Goal: Transaction & Acquisition: Purchase product/service

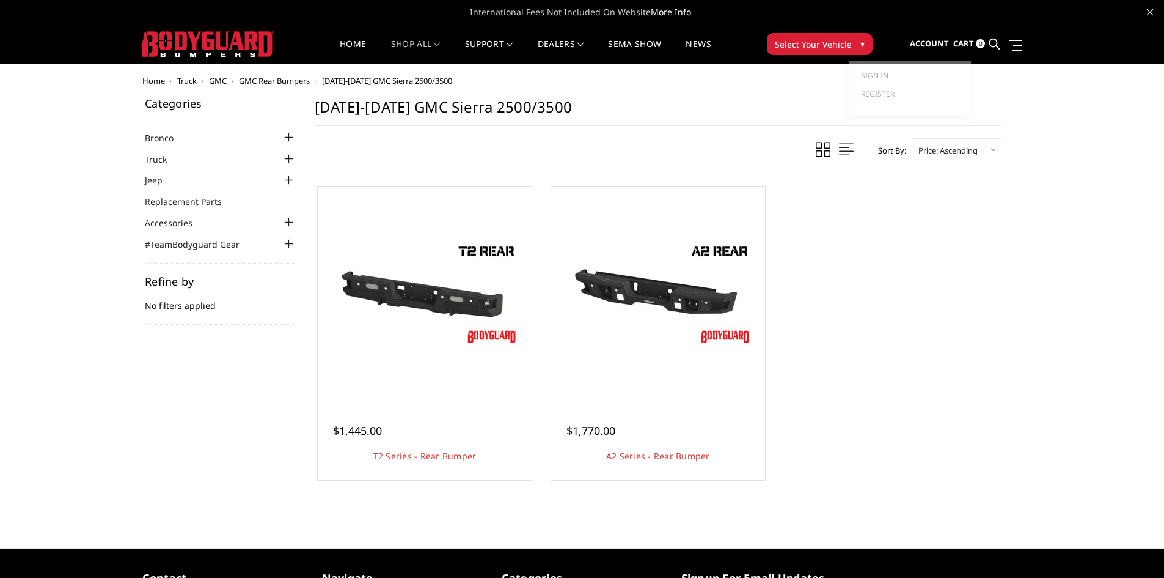
click at [916, 40] on span "Account" at bounding box center [929, 43] width 39 height 11
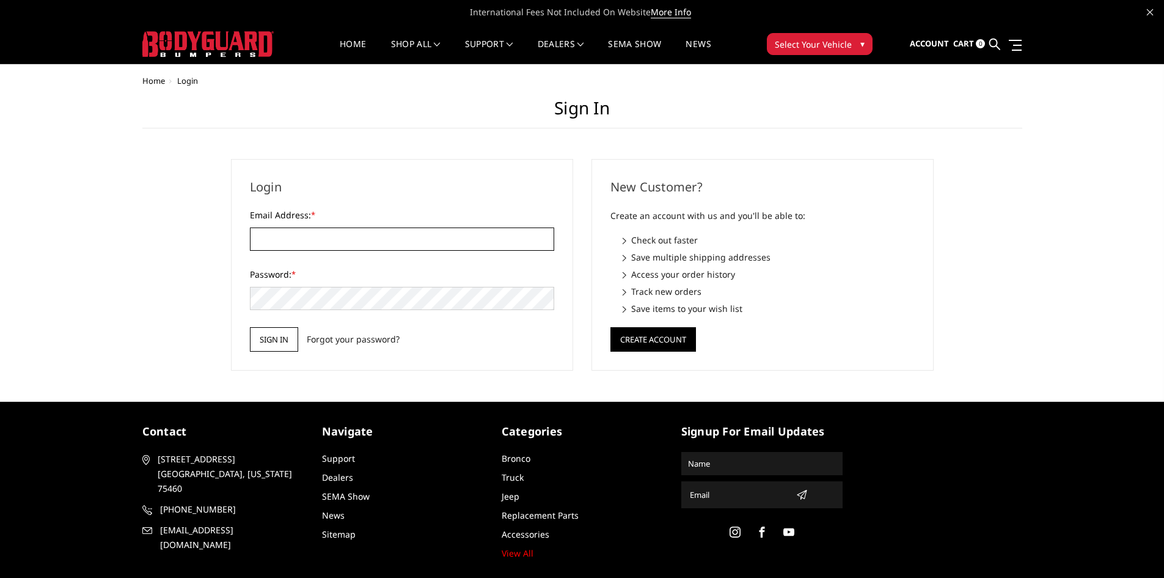
type input "ethan@ObsessedFab.com"
click at [269, 347] on input "Sign in" at bounding box center [274, 339] width 48 height 24
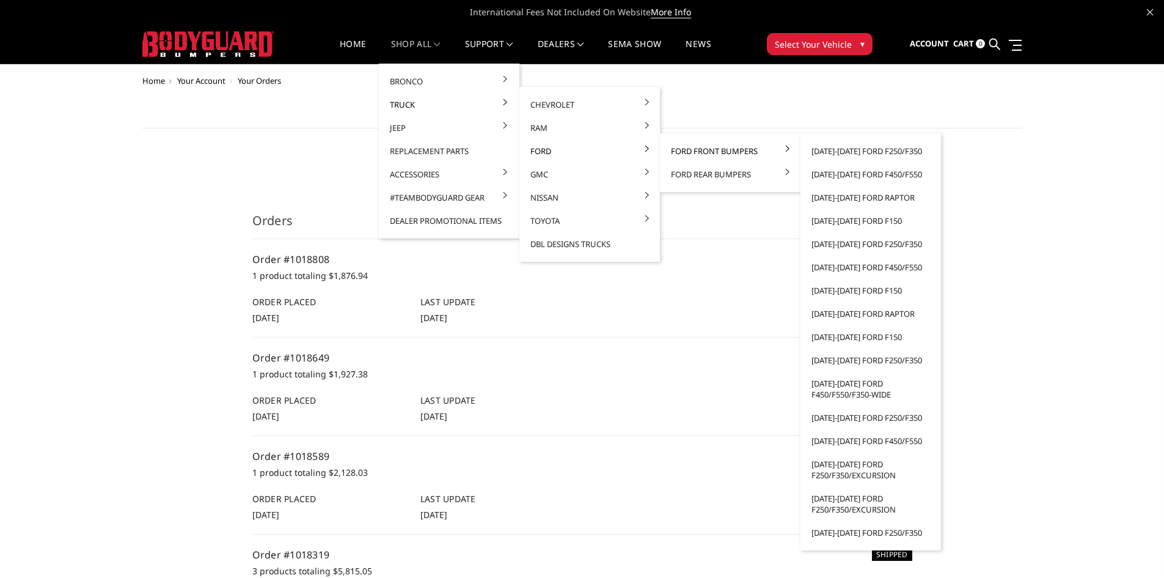
click at [686, 150] on link "Ford Front Bumpers" at bounding box center [730, 150] width 131 height 23
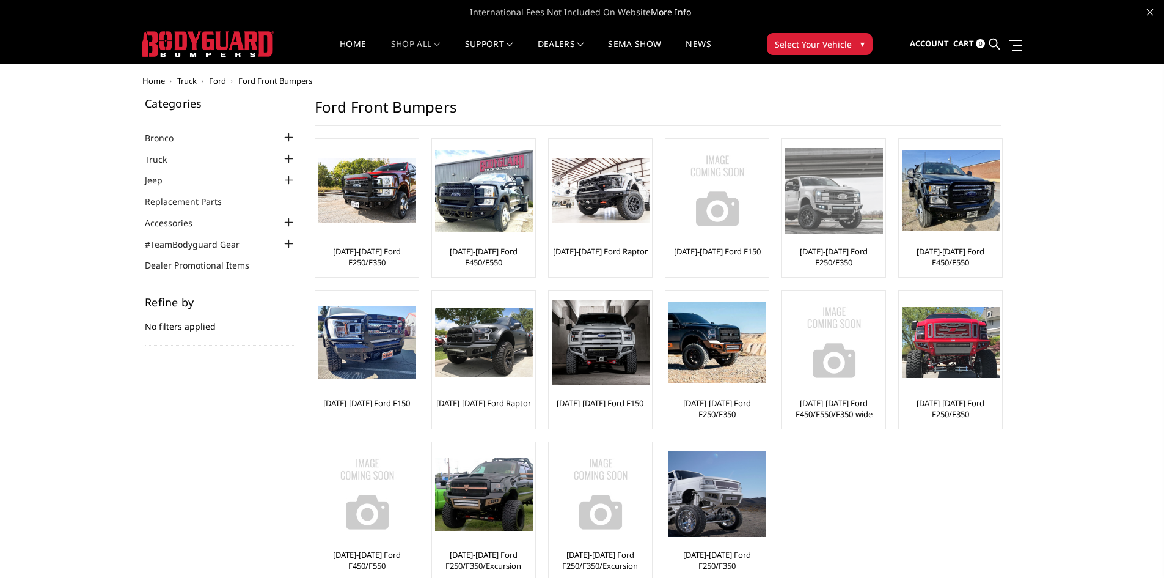
click at [853, 253] on link "[DATE]-[DATE] Ford F250/F350" at bounding box center [833, 257] width 97 height 22
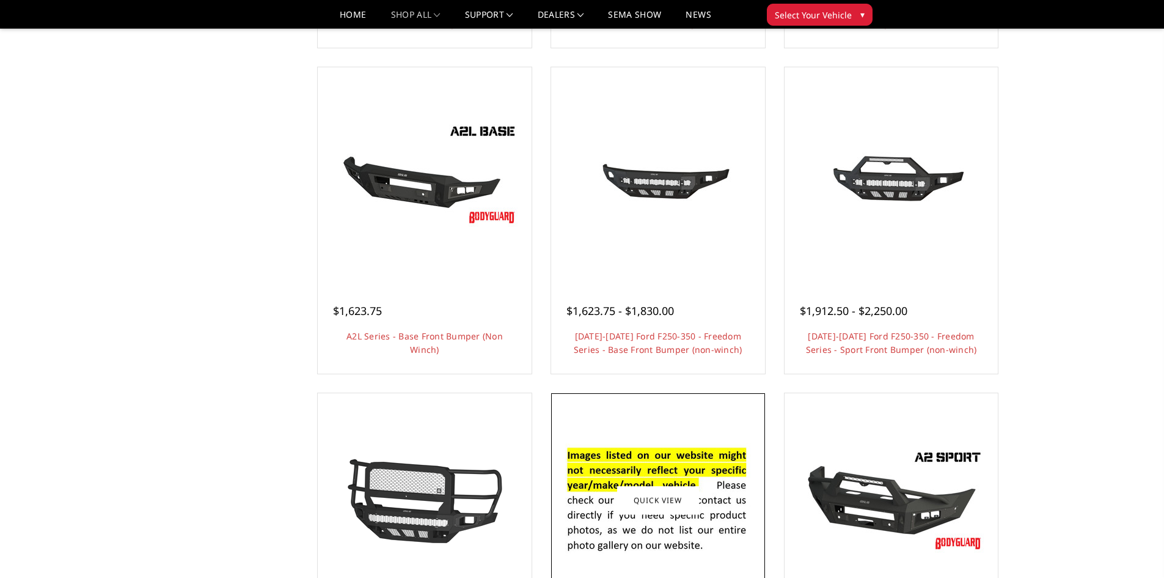
scroll to position [428, 0]
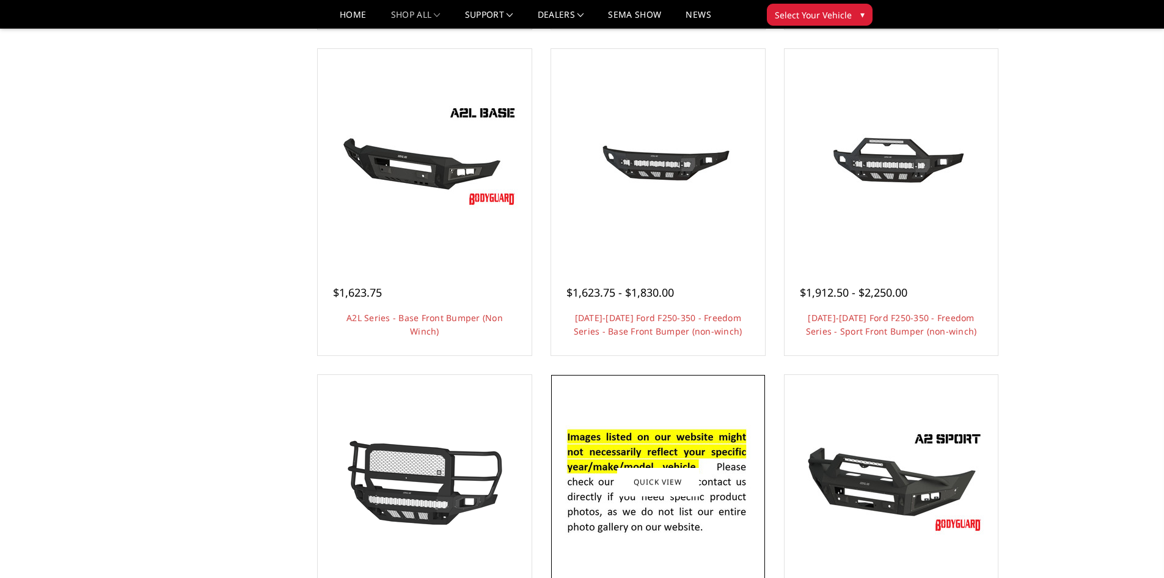
click at [667, 423] on img at bounding box center [658, 481] width 196 height 133
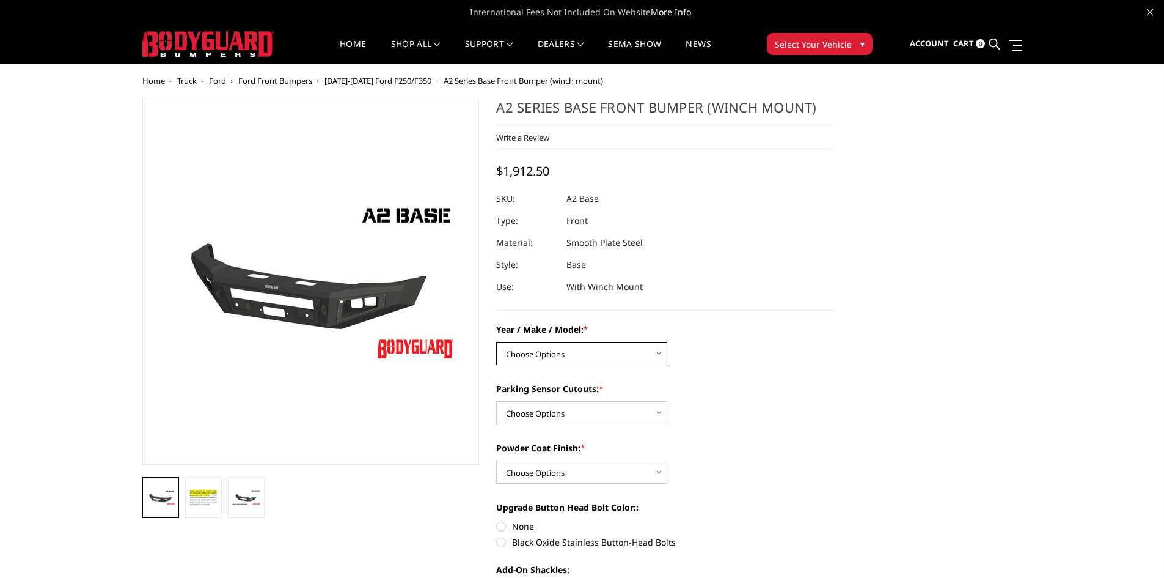
click at [542, 352] on select "Choose Options Chevrolet 20-23 2500 / 3500 Ford 17-22 F250 / F350 Ford 17-22 F4…" at bounding box center [581, 353] width 171 height 23
select select "826"
click at [496, 342] on select "Choose Options Chevrolet 20-23 2500 / 3500 Ford 17-22 F250 / F350 Ford 17-22 F4…" at bounding box center [581, 353] width 171 height 23
click at [556, 406] on select "Choose Options Yes - I have front parking sensors No - I do NOT have parking se…" at bounding box center [581, 412] width 171 height 23
select select "541"
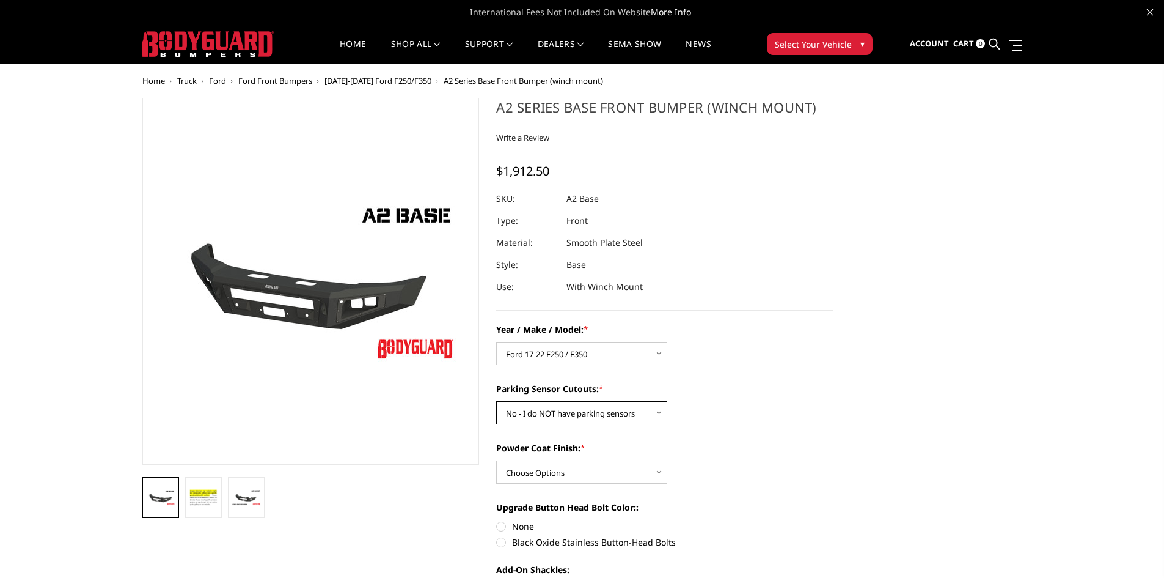
click at [496, 401] on select "Choose Options Yes - I have front parking sensors No - I do NOT have parking se…" at bounding box center [581, 412] width 171 height 23
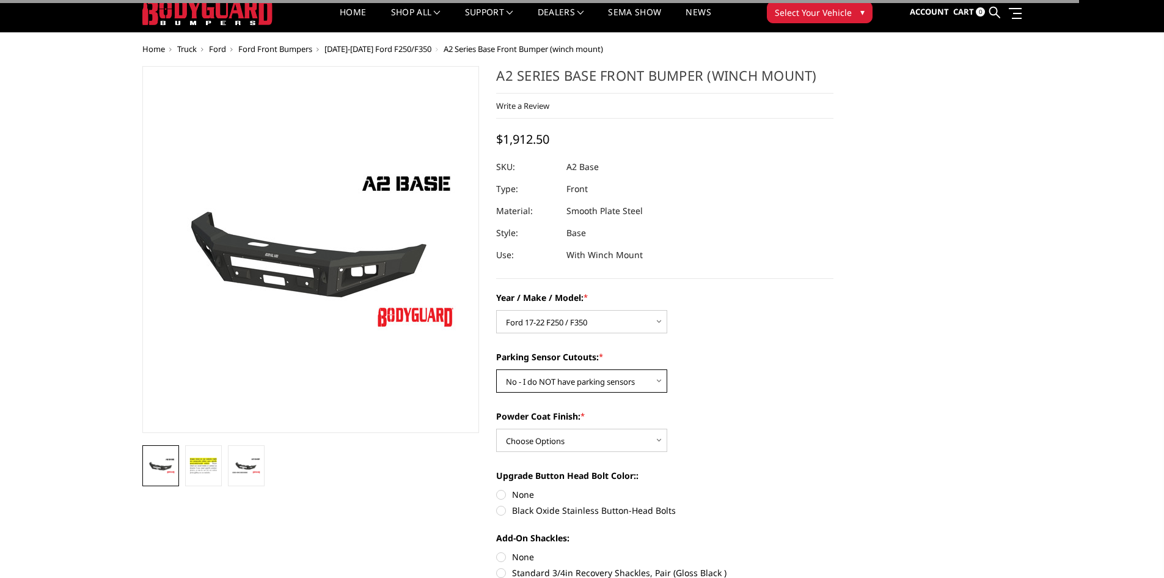
scroll to position [61, 0]
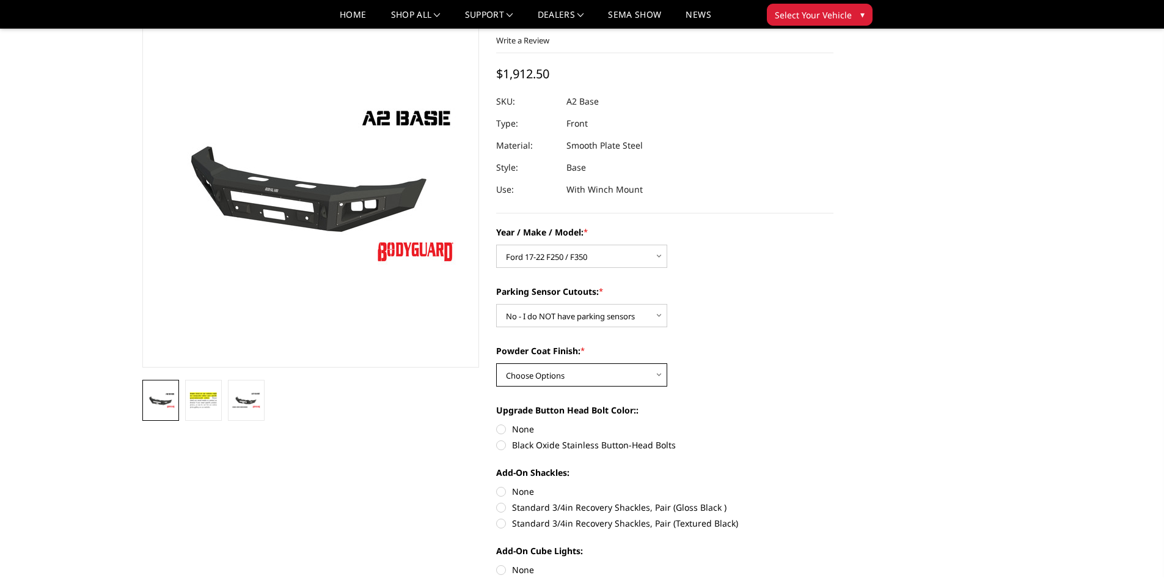
click at [550, 378] on select "Choose Options Bare metal (included) Texture Black Powder Coat" at bounding box center [581, 374] width 171 height 23
select select "520"
click at [496, 363] on select "Choose Options Bare metal (included) Texture Black Powder Coat" at bounding box center [581, 374] width 171 height 23
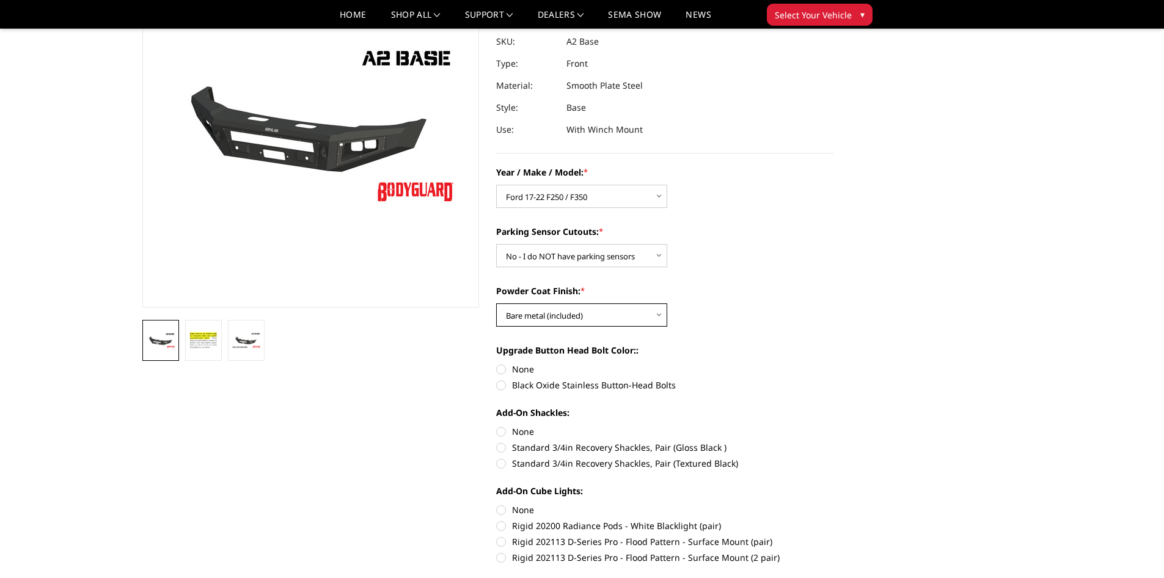
scroll to position [122, 0]
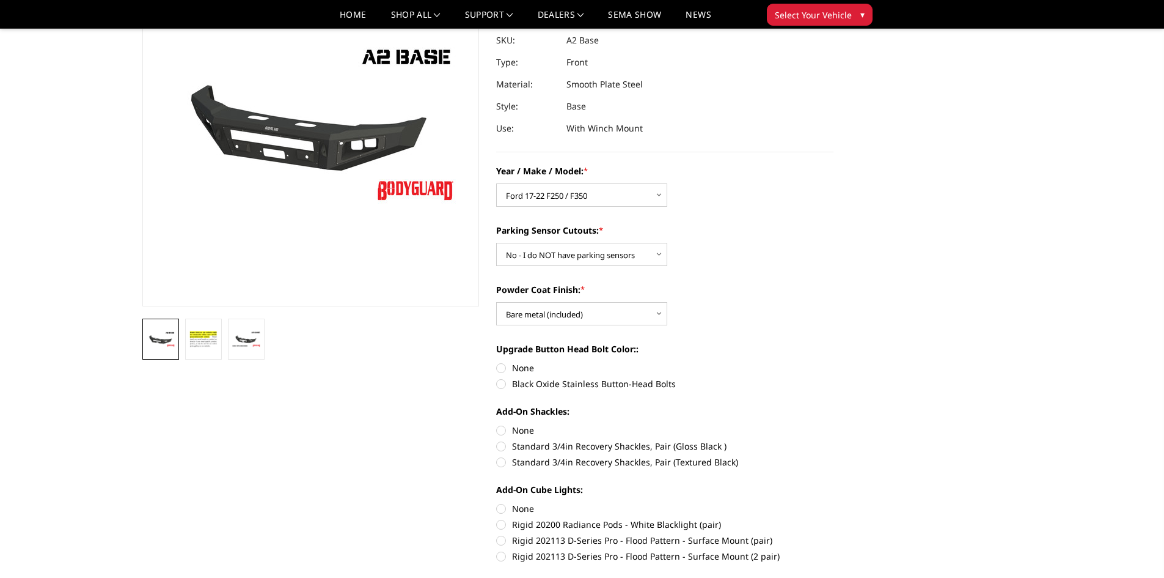
click at [501, 368] on label "None" at bounding box center [664, 367] width 337 height 13
click at [497, 362] on input "None" at bounding box center [496, 361] width 1 height 1
radio input "true"
click at [503, 427] on label "None" at bounding box center [664, 430] width 337 height 13
click at [497, 424] on input "None" at bounding box center [496, 424] width 1 height 1
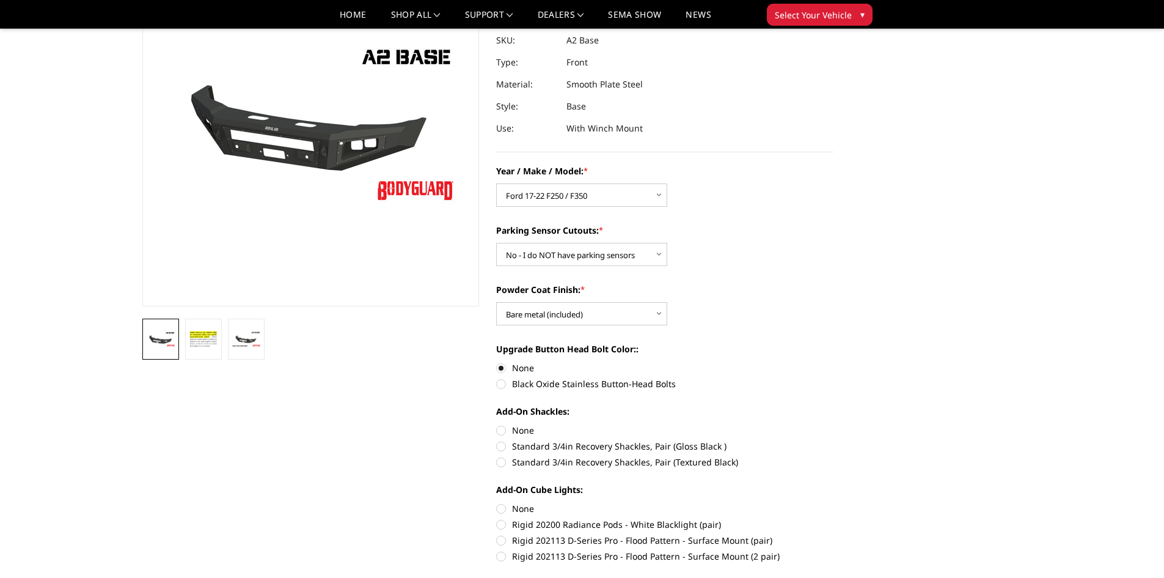
radio input "true"
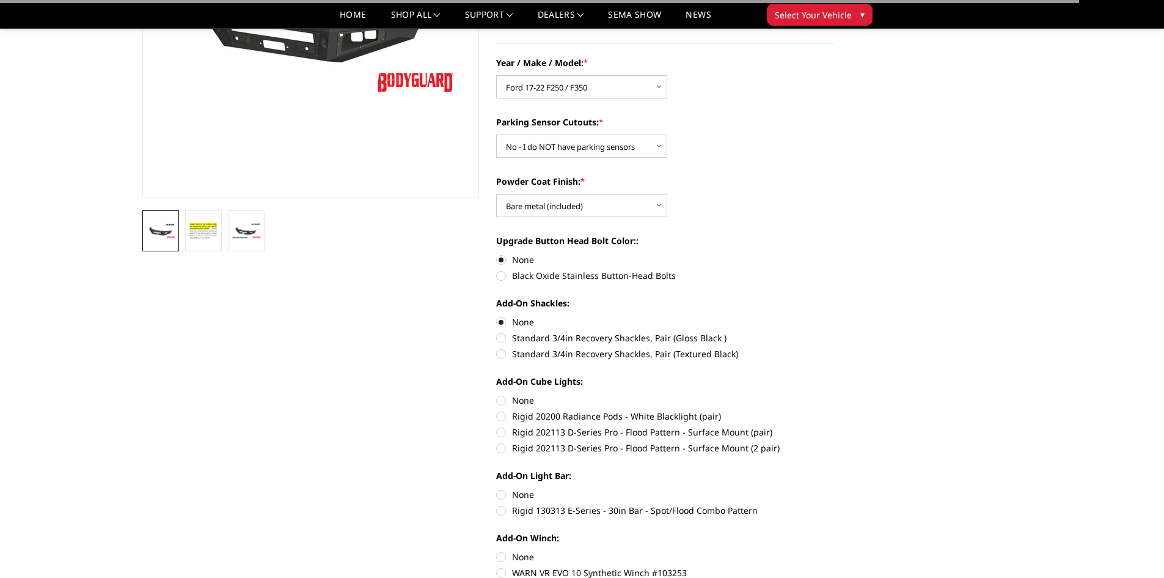
scroll to position [244, 0]
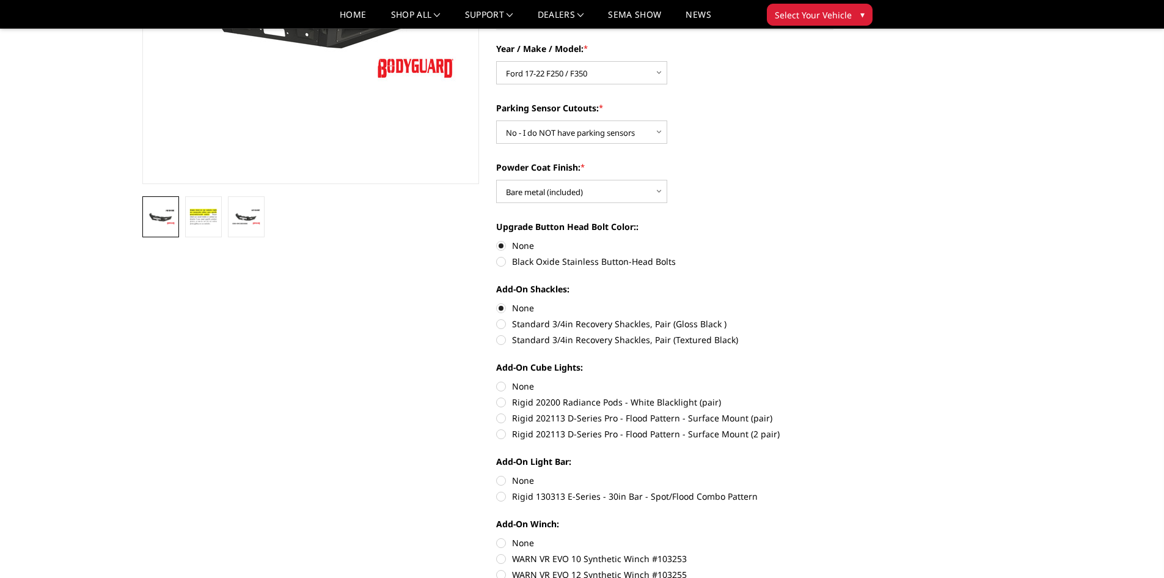
click at [498, 387] on label "None" at bounding box center [664, 386] width 337 height 13
click at [497, 380] on input "None" at bounding box center [496, 380] width 1 height 1
radio input "true"
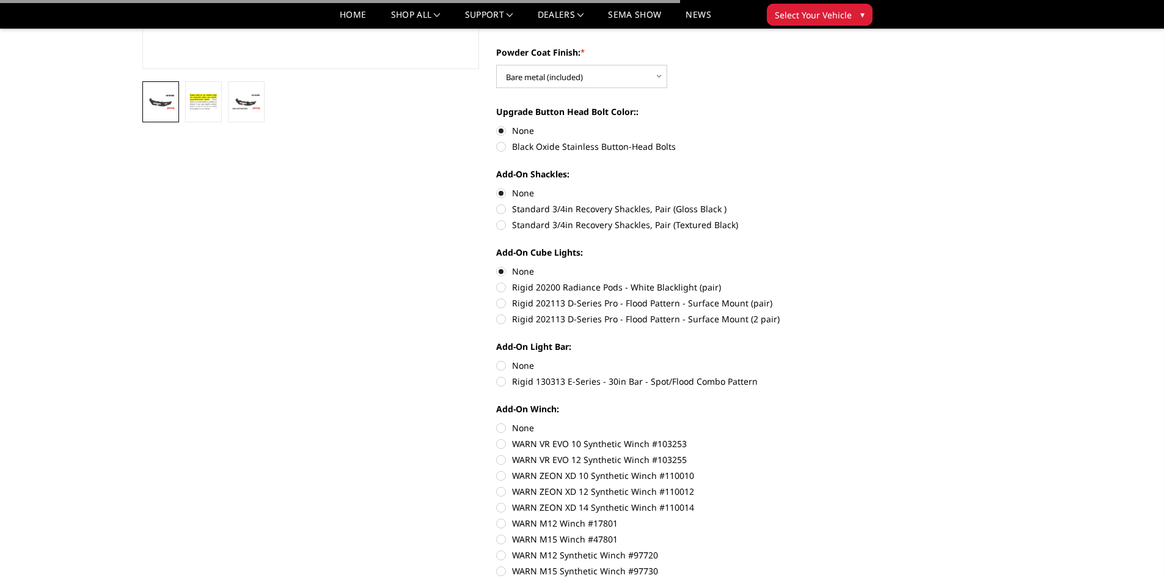
scroll to position [367, 0]
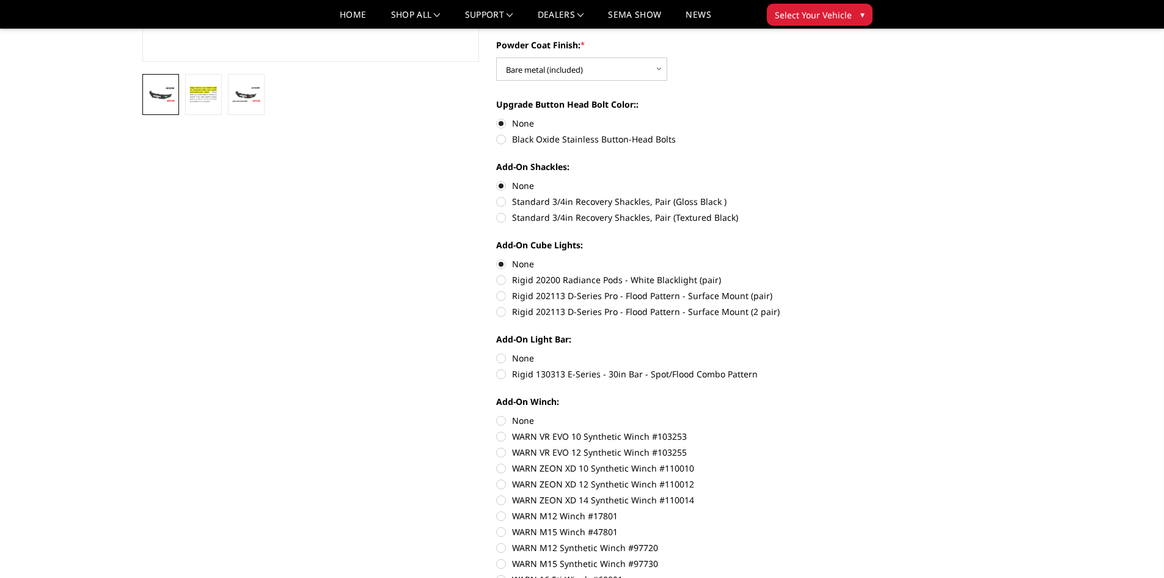
click at [500, 356] on label "None" at bounding box center [664, 357] width 337 height 13
click at [497, 352] on input "None" at bounding box center [496, 351] width 1 height 1
radio input "true"
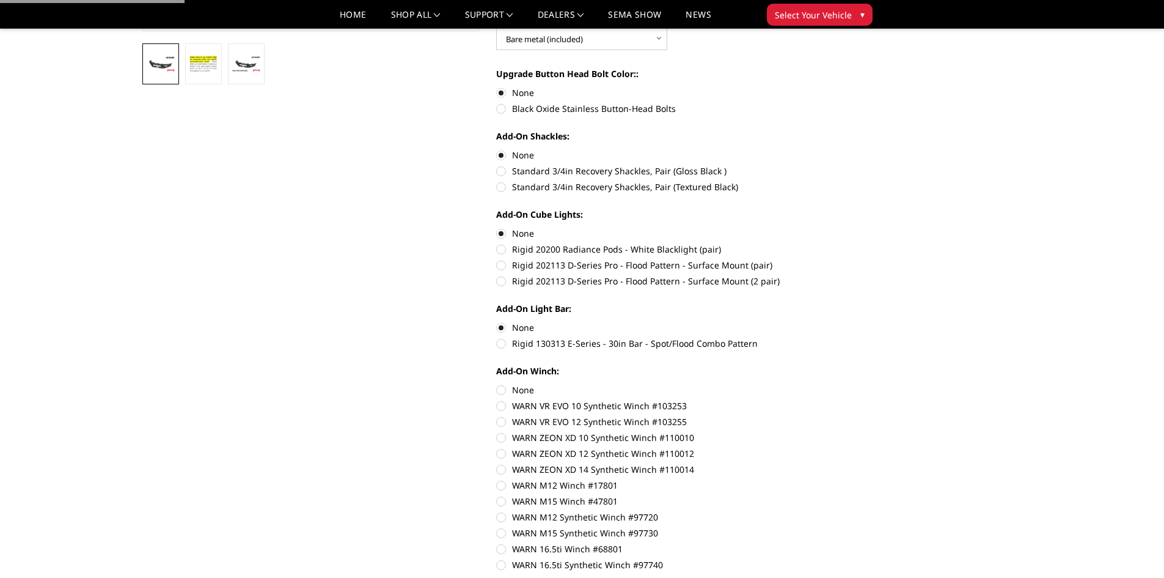
scroll to position [428, 0]
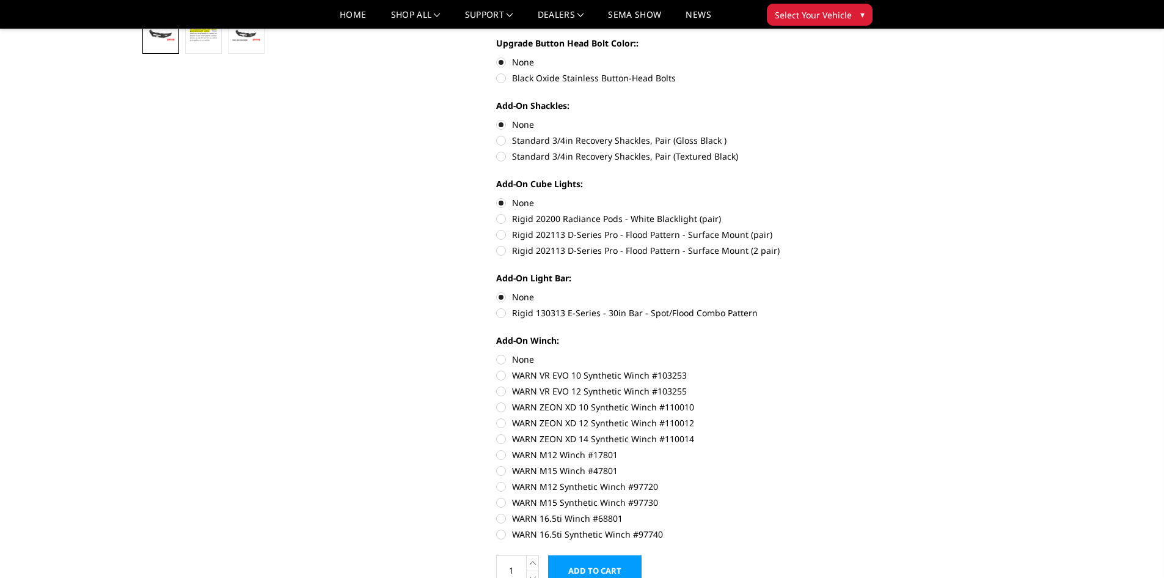
click at [503, 355] on label "None" at bounding box center [664, 359] width 337 height 13
click at [497, 353] on input "None" at bounding box center [496, 353] width 1 height 1
radio input "true"
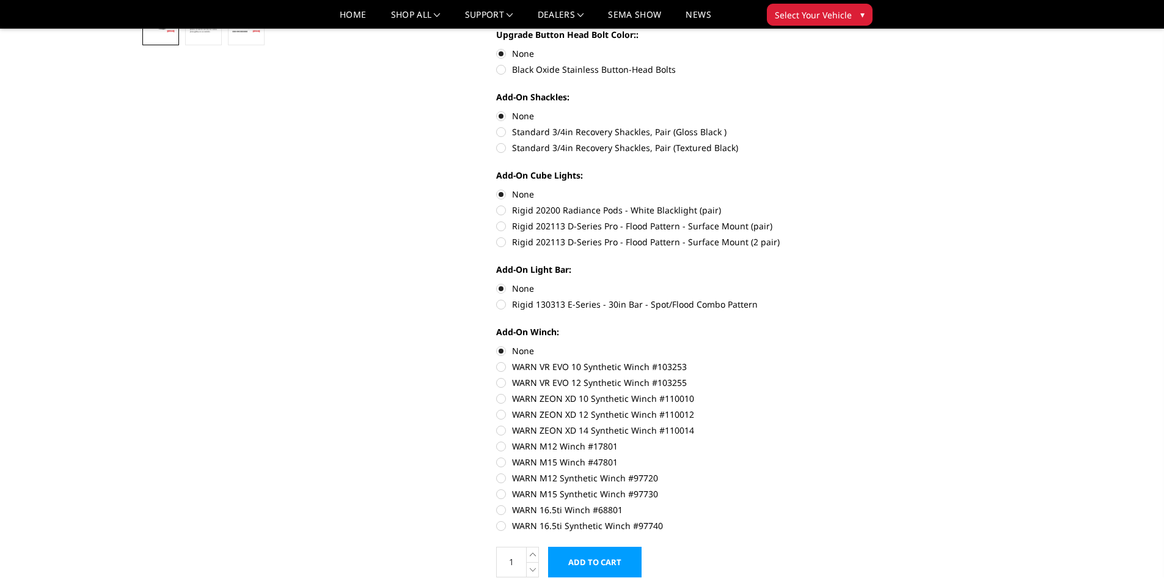
scroll to position [733, 0]
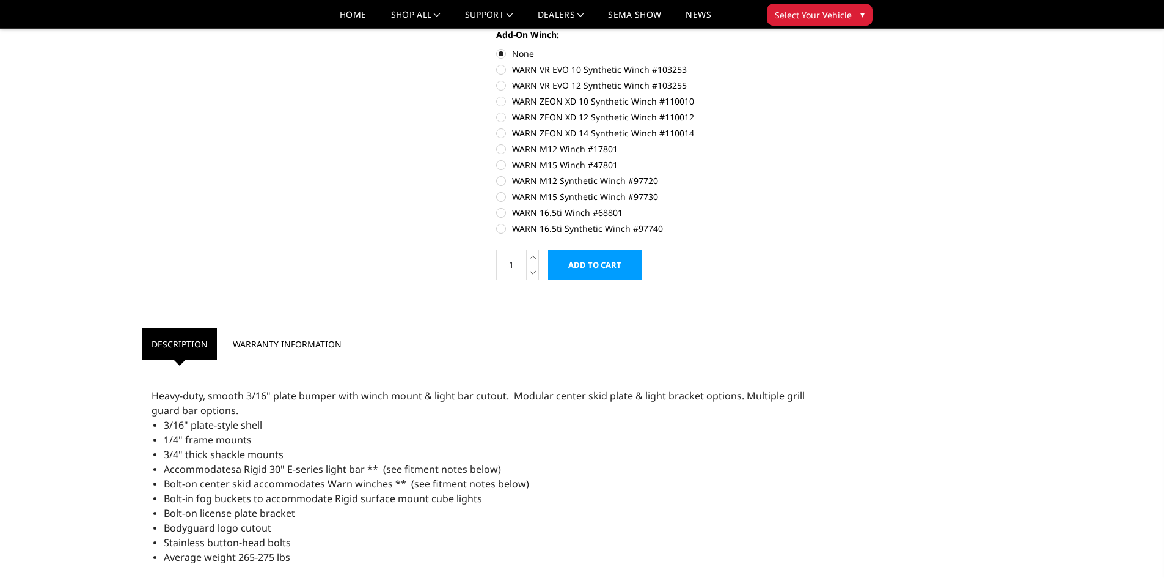
click at [582, 264] on input "Add to Cart" at bounding box center [595, 264] width 94 height 31
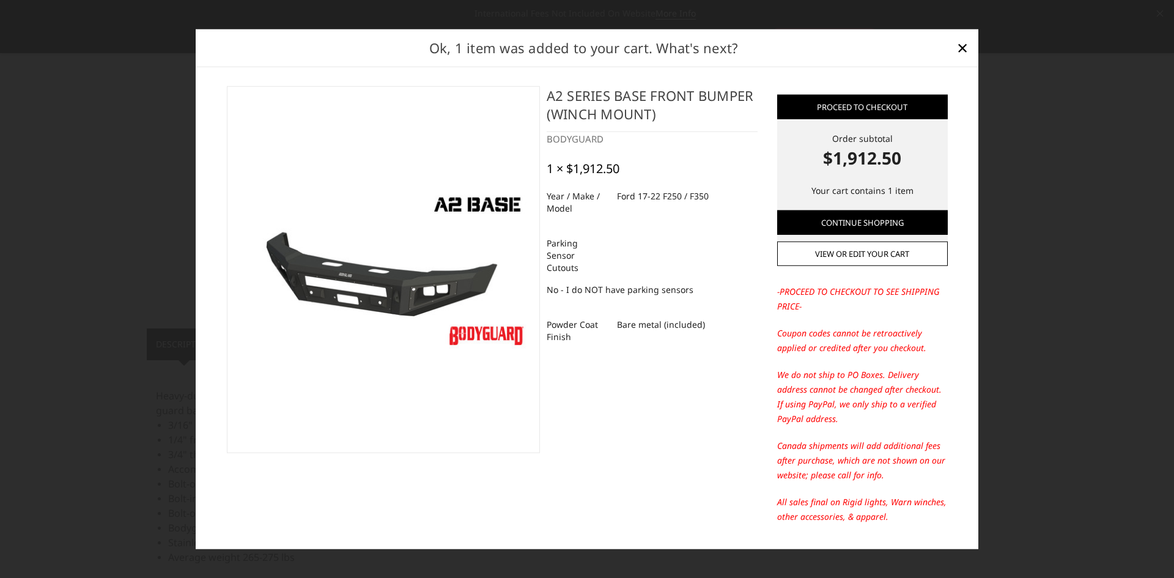
click at [1084, 203] on div at bounding box center [587, 289] width 1174 height 578
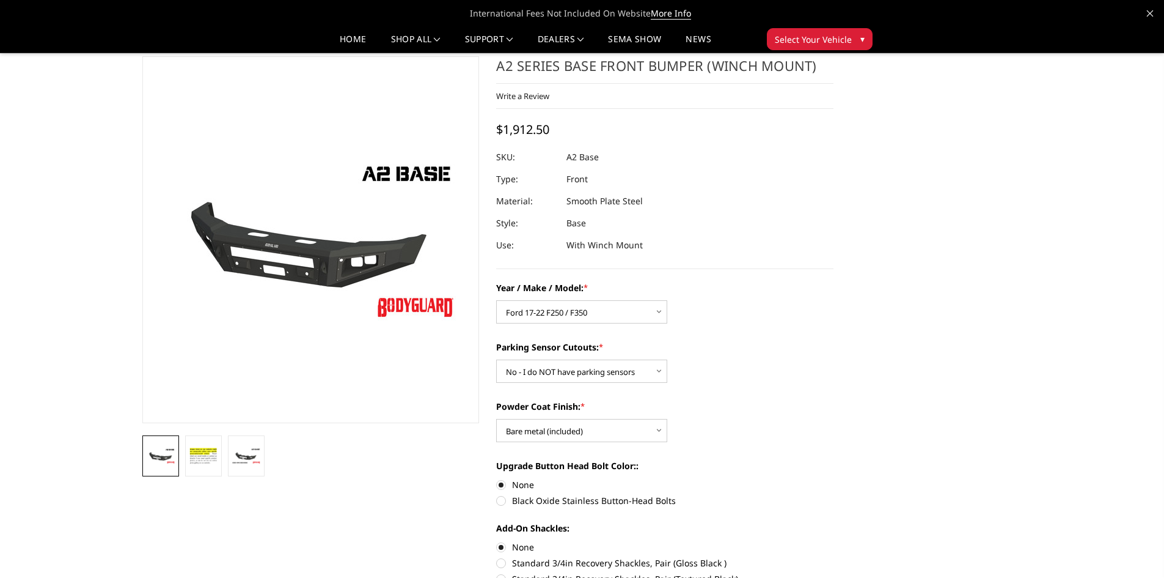
scroll to position [0, 0]
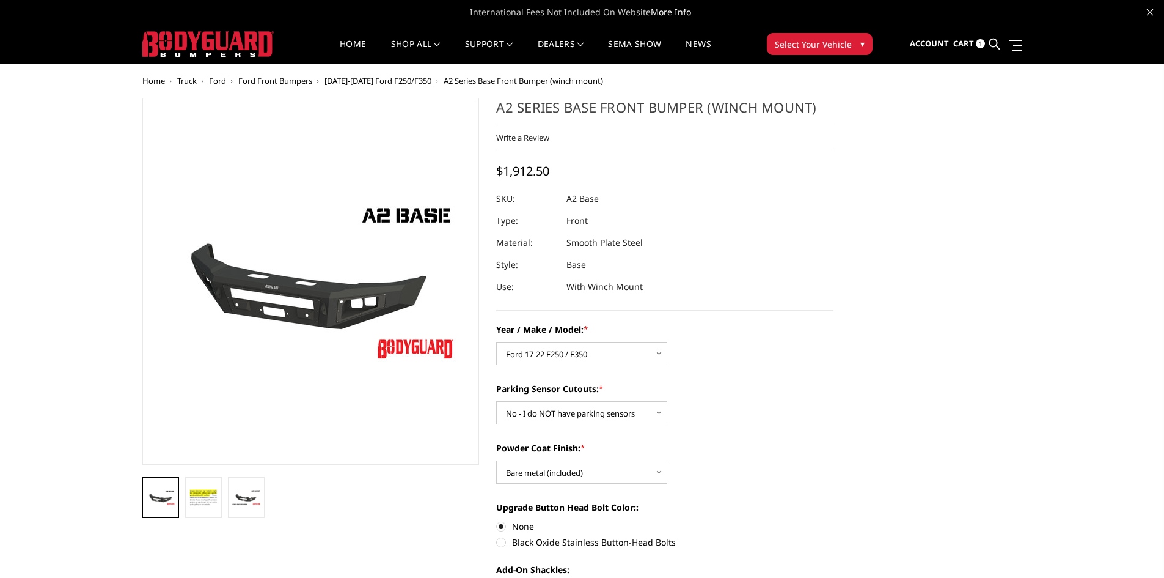
click at [971, 43] on span "Cart" at bounding box center [963, 43] width 21 height 11
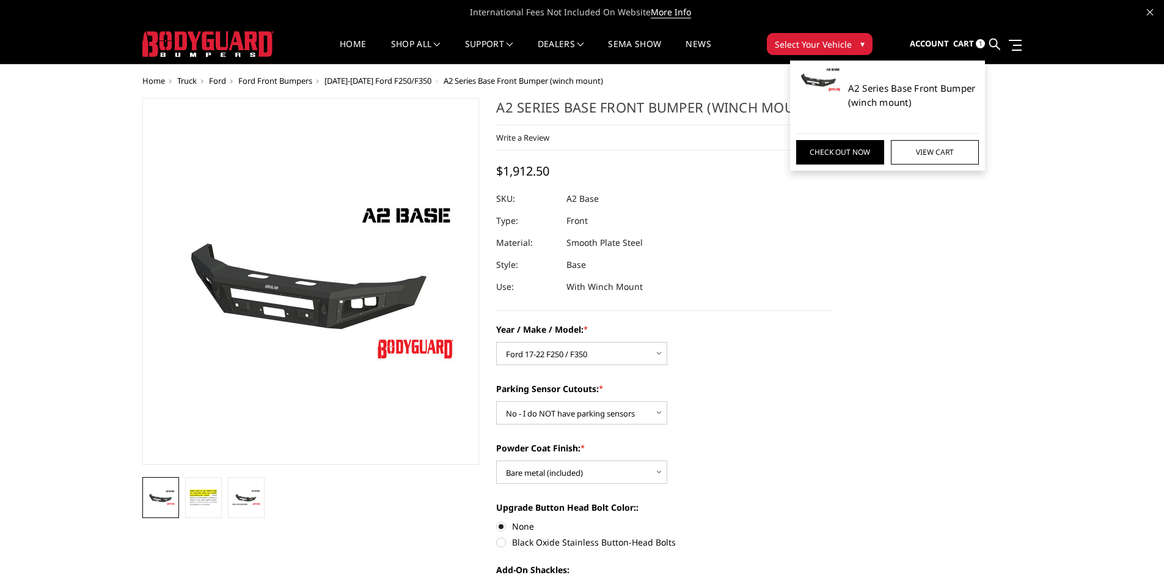
click at [892, 98] on link "A2 Series Base Front Bumper (winch mount)" at bounding box center [913, 95] width 131 height 28
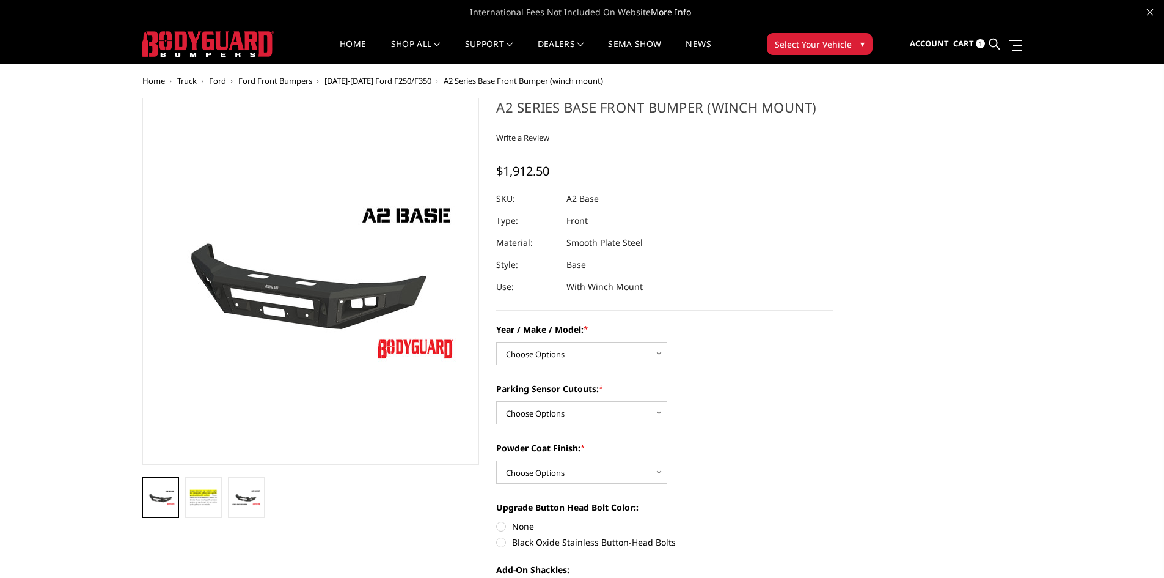
click at [961, 42] on span "Cart" at bounding box center [963, 43] width 21 height 11
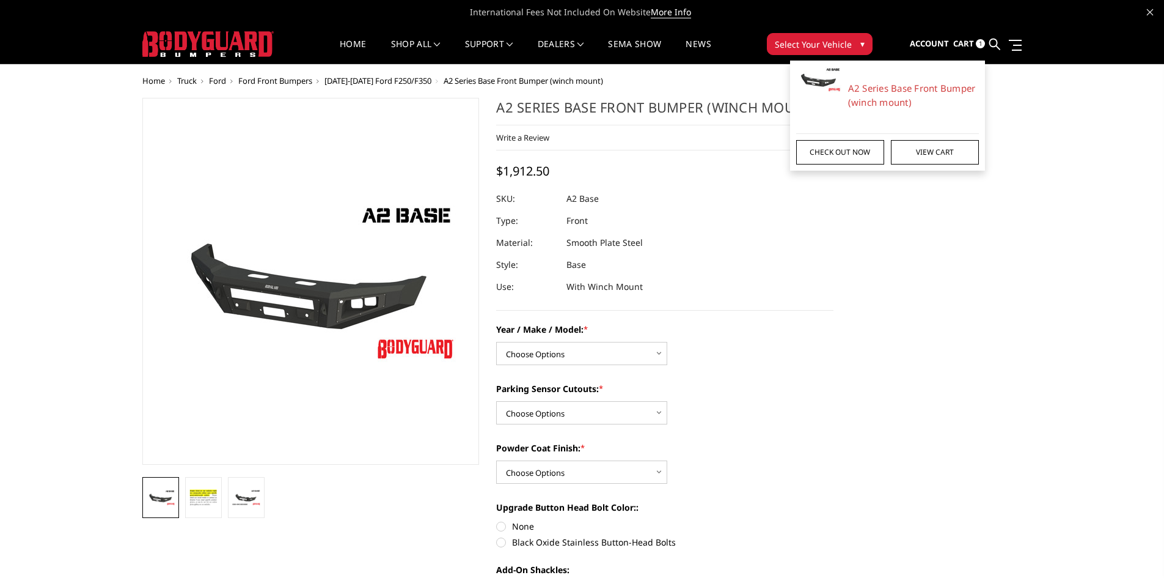
click at [847, 157] on link "Check out now" at bounding box center [840, 152] width 88 height 24
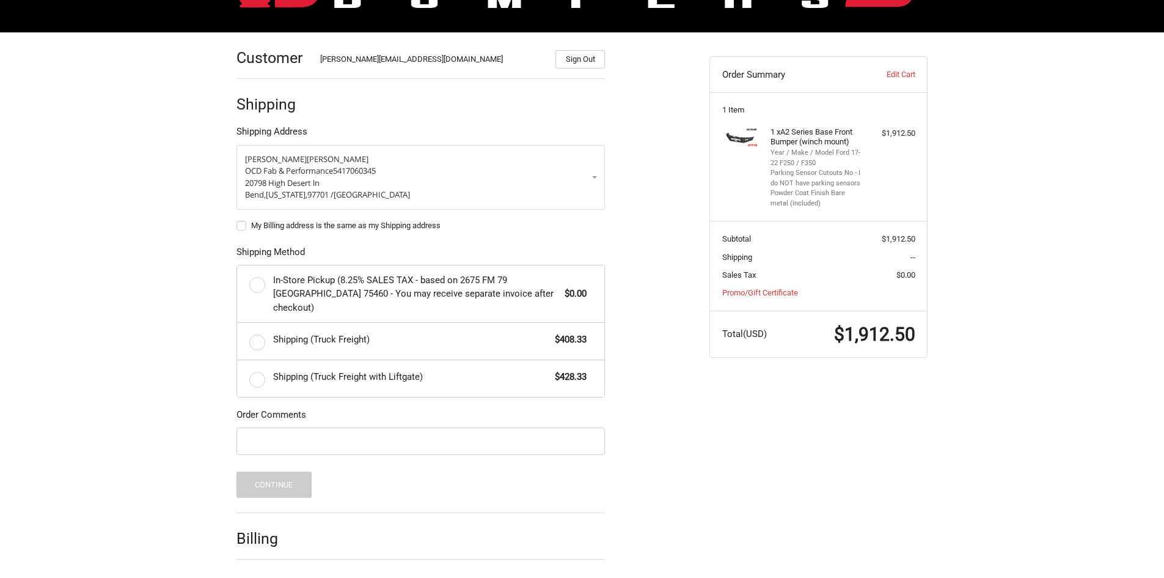
scroll to position [177, 0]
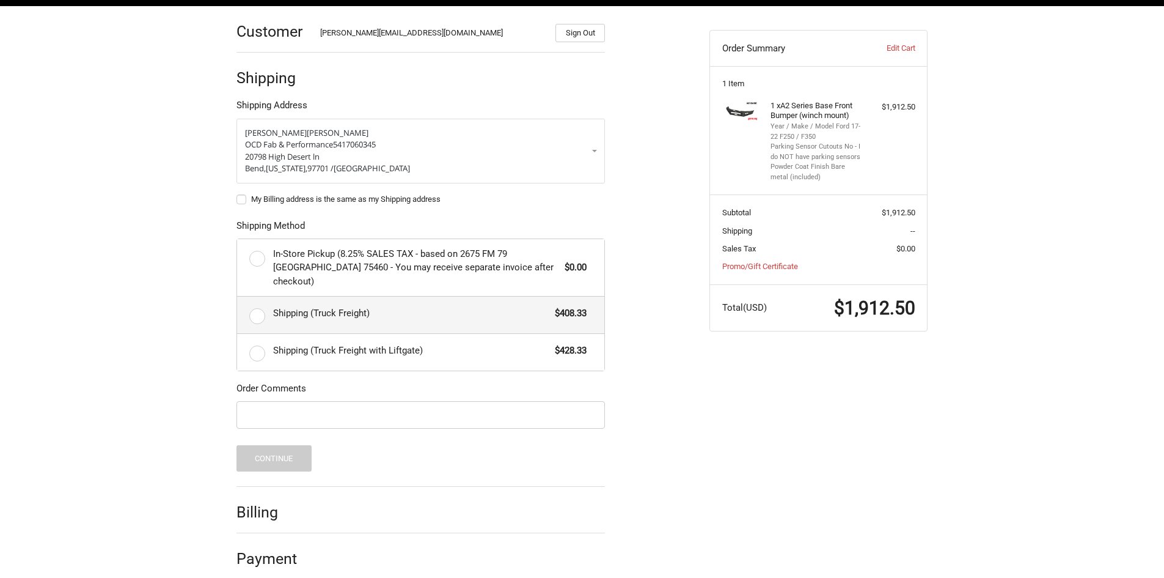
click at [262, 301] on label "Shipping (Truck Freight) $408.33" at bounding box center [420, 314] width 367 height 37
click at [238, 297] on input "Shipping (Truck Freight) $408.33" at bounding box center [237, 296] width 1 height 1
radio input "true"
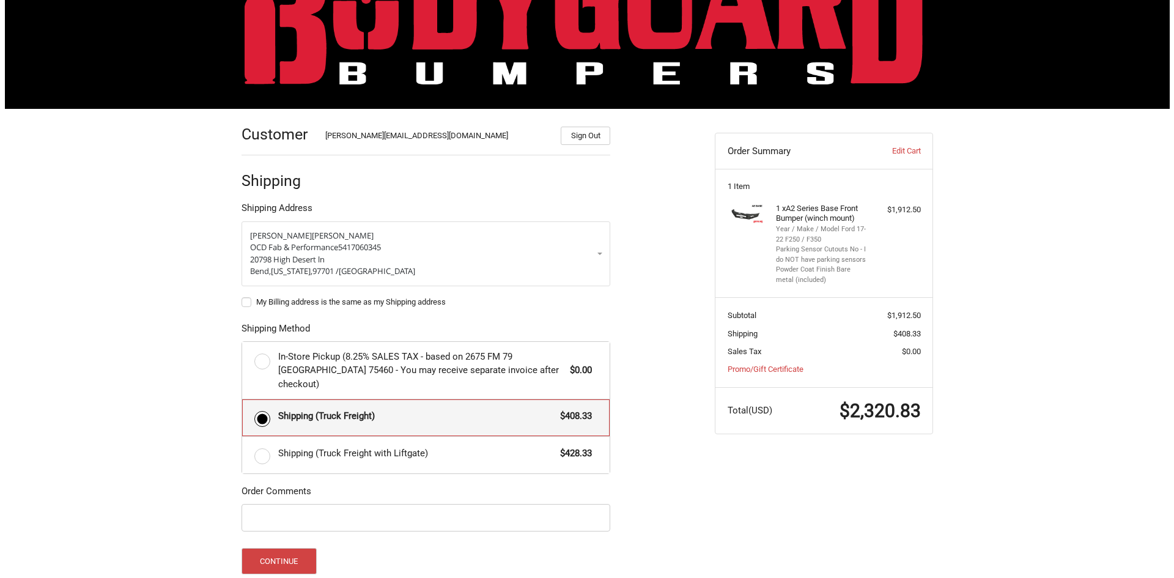
scroll to position [0, 0]
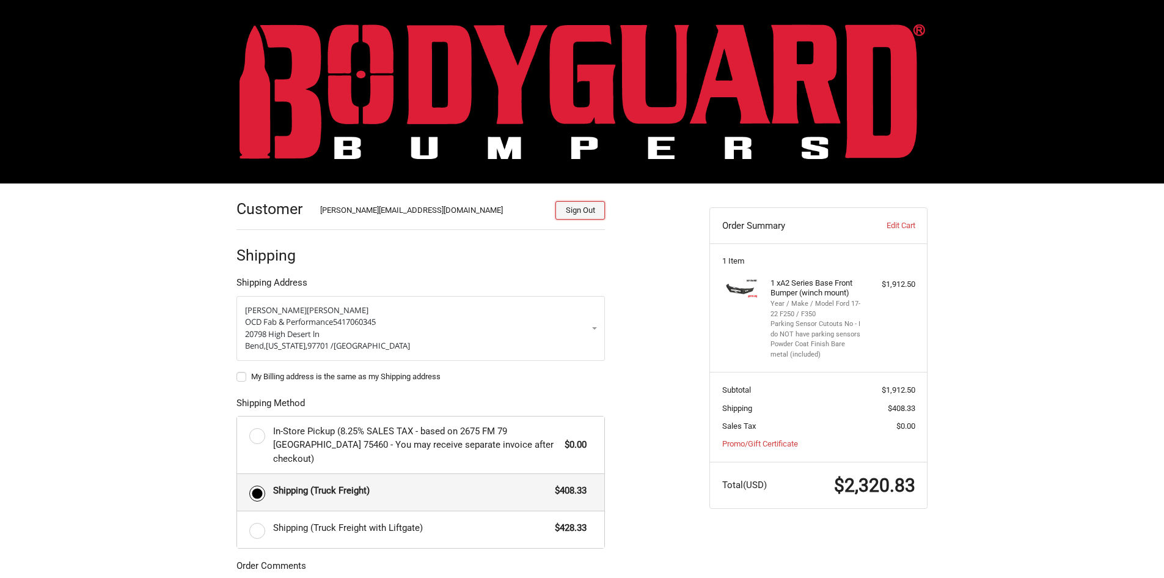
click at [592, 213] on button "Sign Out" at bounding box center [581, 210] width 50 height 18
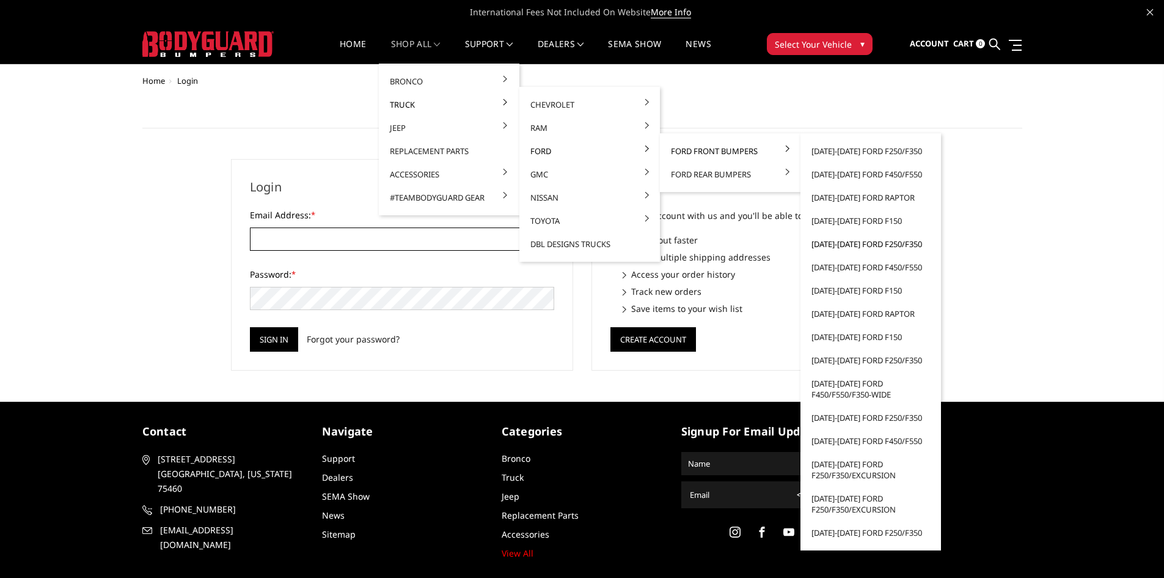
type input "[PERSON_NAME][EMAIL_ADDRESS][DOMAIN_NAME]"
click at [840, 238] on link "[DATE]-[DATE] Ford F250/F350" at bounding box center [871, 243] width 131 height 23
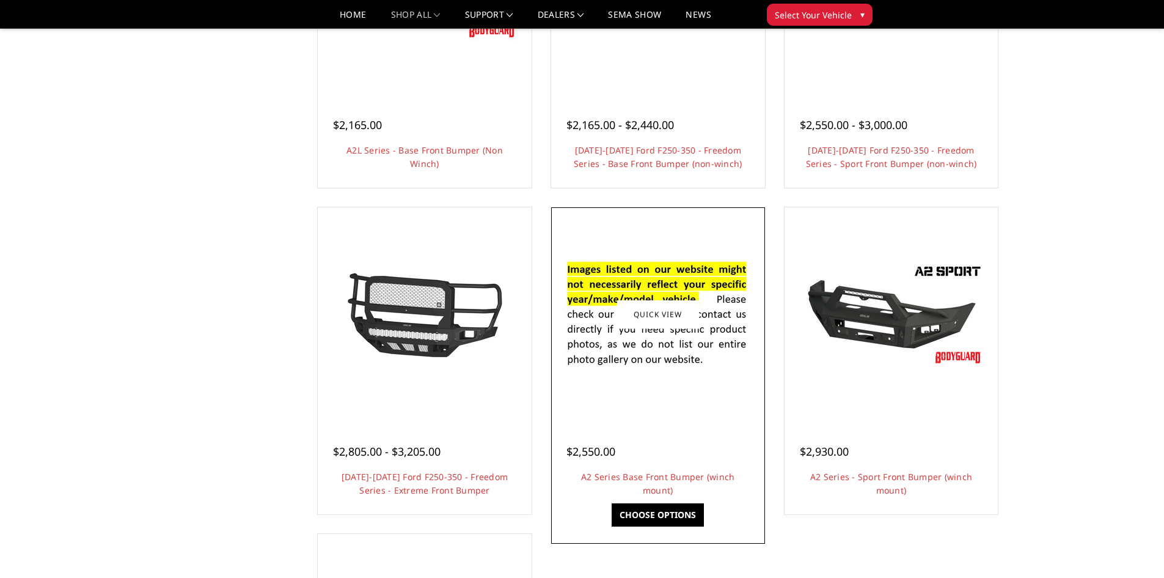
scroll to position [611, 0]
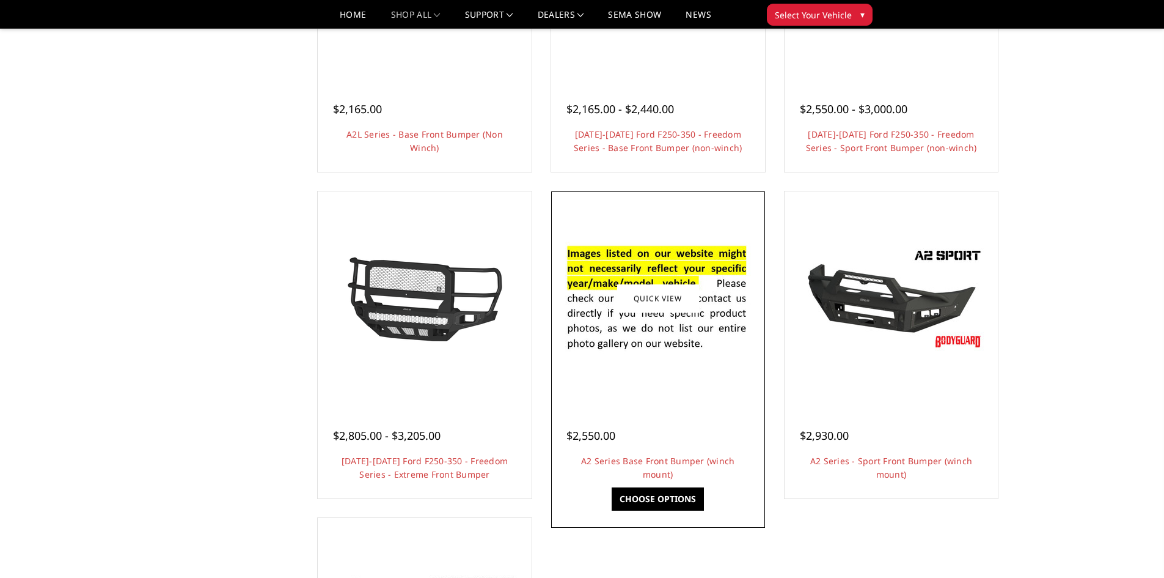
click at [614, 350] on img at bounding box center [658, 298] width 196 height 133
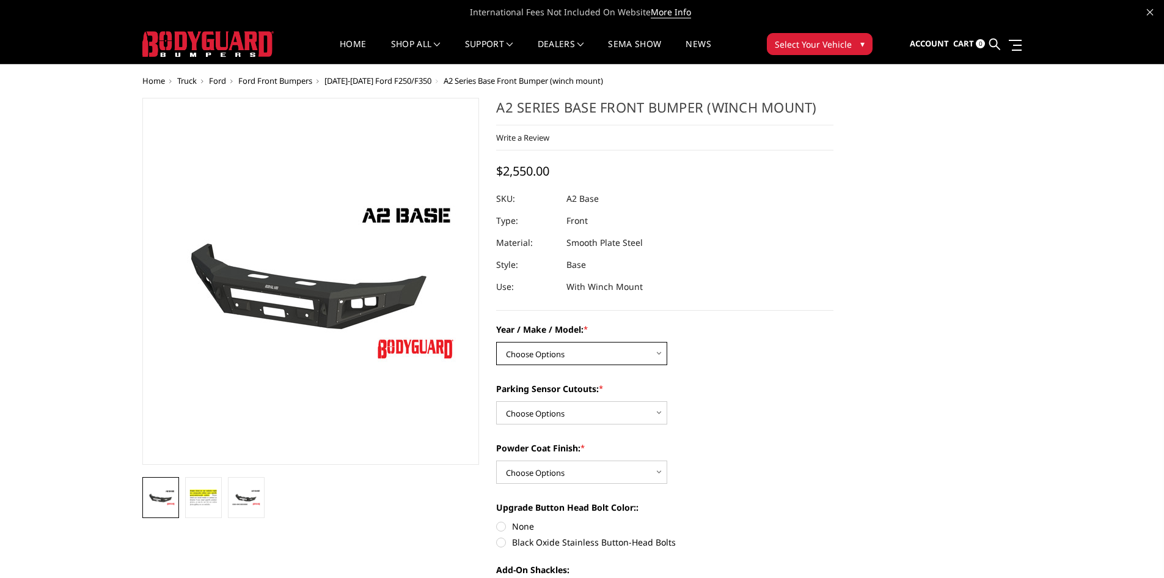
click at [605, 350] on select "Choose Options Chevrolet 20-23 2500 / 3500 Ford 17-22 F250 / F350 Ford 17-22 F4…" at bounding box center [581, 353] width 171 height 23
select select "826"
click at [496, 342] on select "Choose Options Chevrolet 20-23 2500 / 3500 Ford 17-22 F250 / F350 Ford 17-22 F4…" at bounding box center [581, 353] width 171 height 23
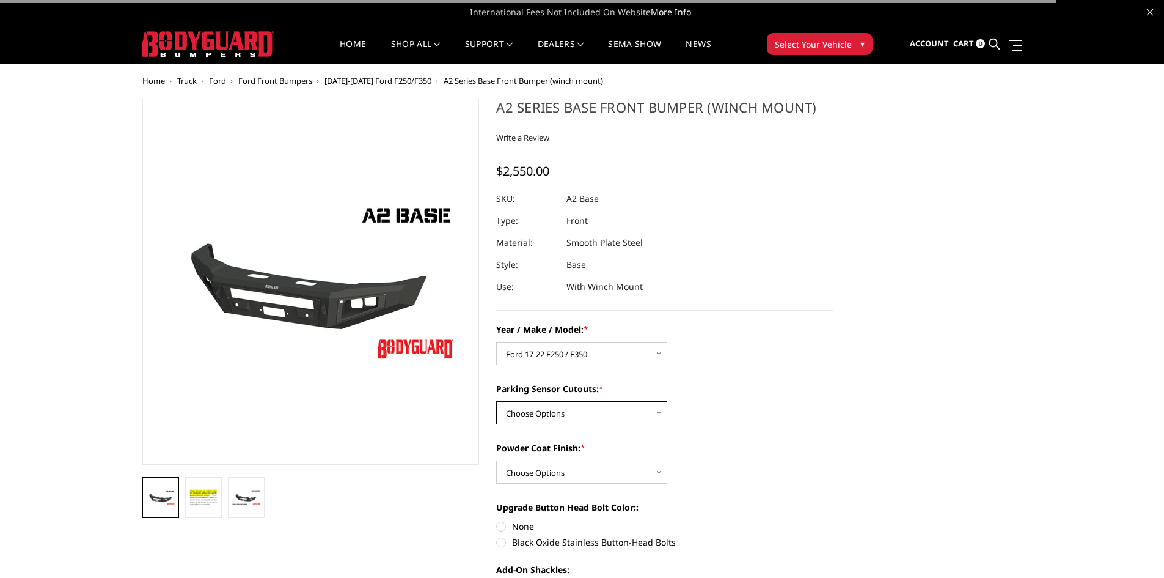
click at [596, 411] on select "Choose Options Yes - I have front parking sensors No - I do NOT have parking se…" at bounding box center [581, 412] width 171 height 23
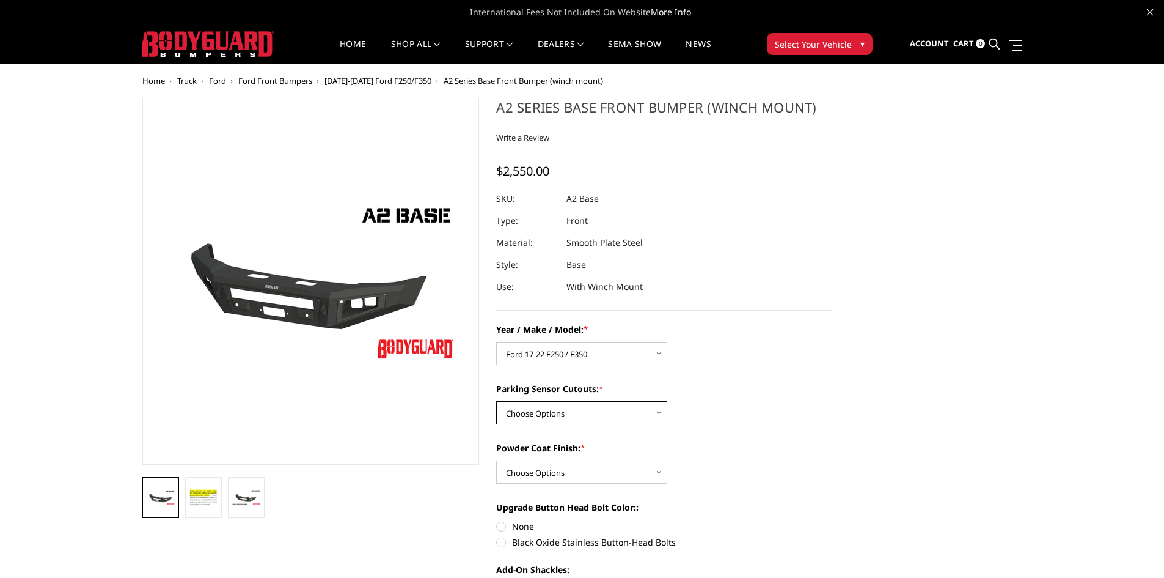
select select "541"
click at [496, 401] on select "Choose Options Yes - I have front parking sensors No - I do NOT have parking se…" at bounding box center [581, 412] width 171 height 23
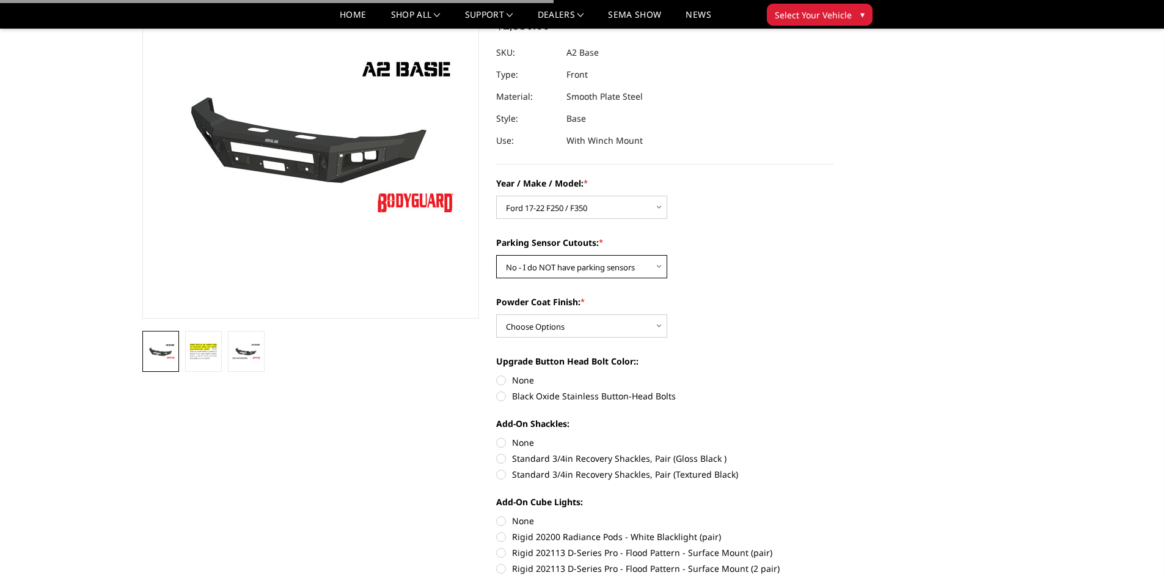
scroll to position [122, 0]
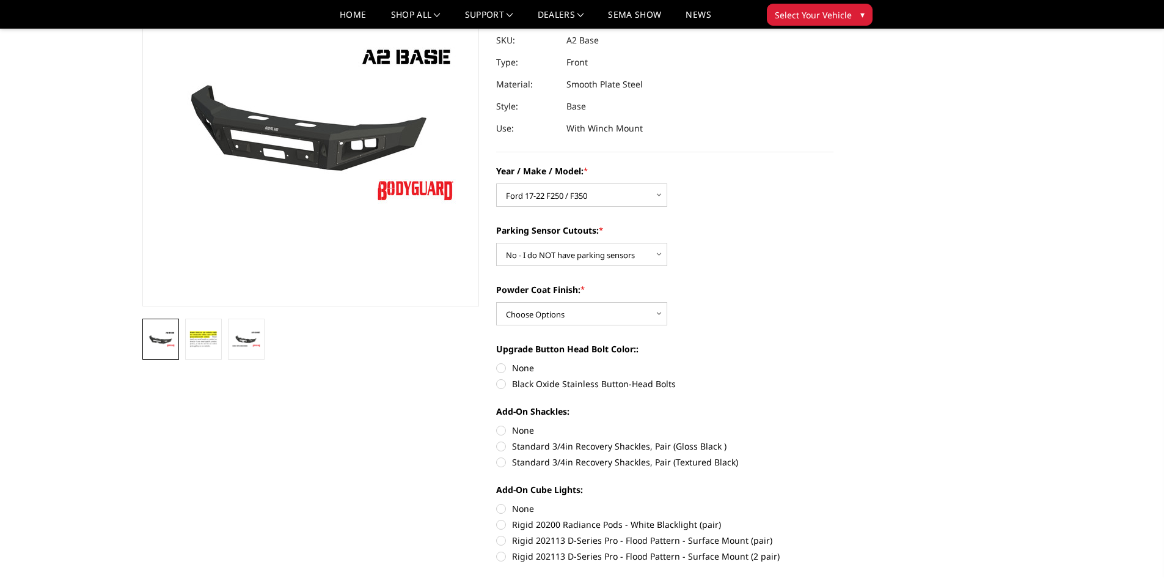
click at [568, 326] on div "Year / Make / Model: * Choose Options Chevrolet 20-23 2500 / 3500 Ford 17-22 F2…" at bounding box center [664, 503] width 337 height 679
click at [569, 311] on select "Choose Options Bare metal (included) Texture Black Powder Coat" at bounding box center [581, 313] width 171 height 23
select select "520"
click at [496, 302] on select "Choose Options Bare metal (included) Texture Black Powder Coat" at bounding box center [581, 313] width 171 height 23
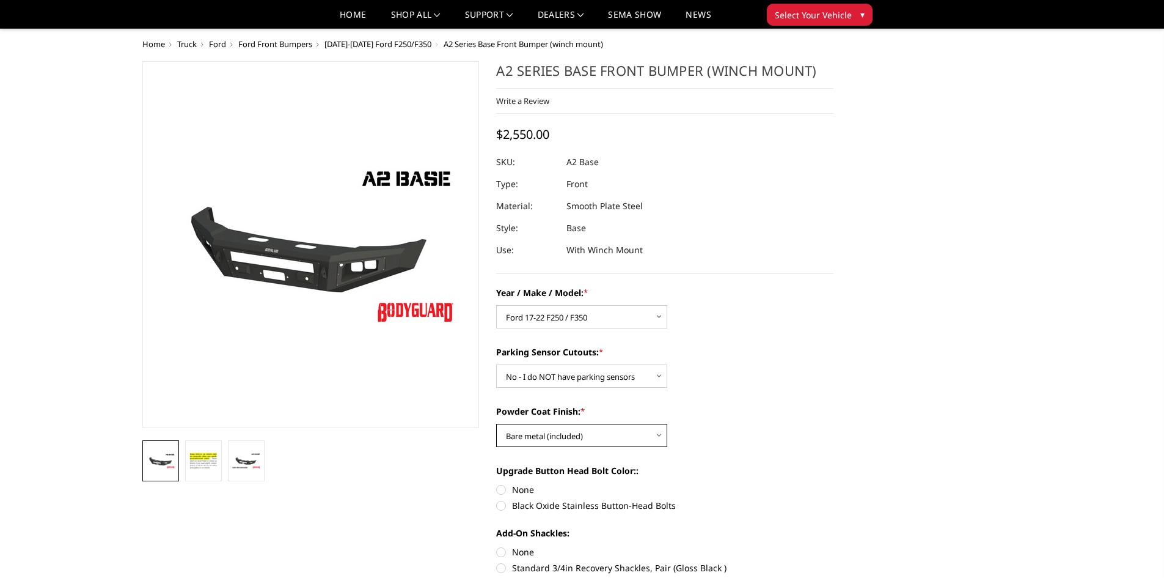
scroll to position [0, 0]
